Goal: Task Accomplishment & Management: Use online tool/utility

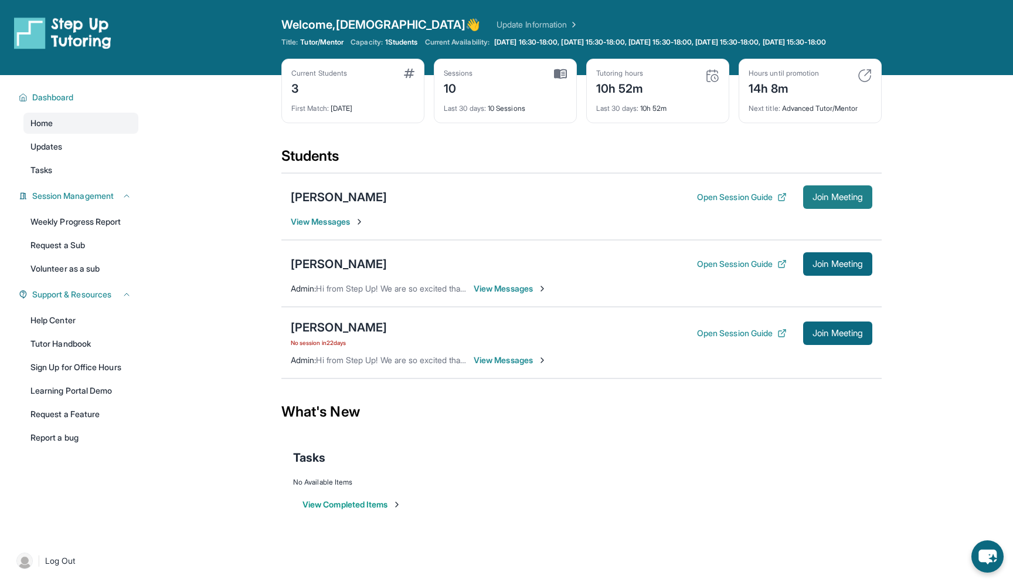
click at [843, 200] on span "Join Meeting" at bounding box center [838, 196] width 50 height 7
